Goal: Navigation & Orientation: Find specific page/section

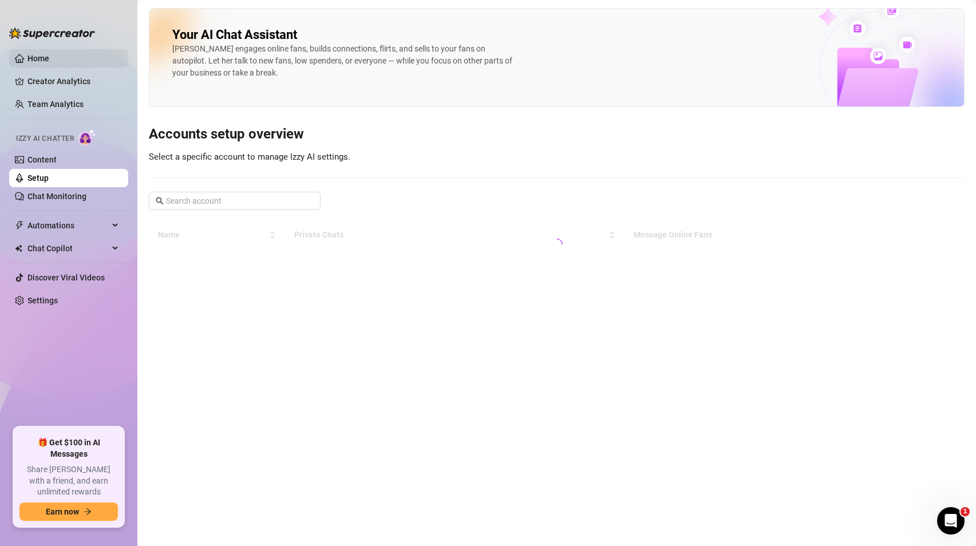
click at [49, 54] on link "Home" at bounding box center [38, 58] width 22 height 9
